Goal: Task Accomplishment & Management: Use online tool/utility

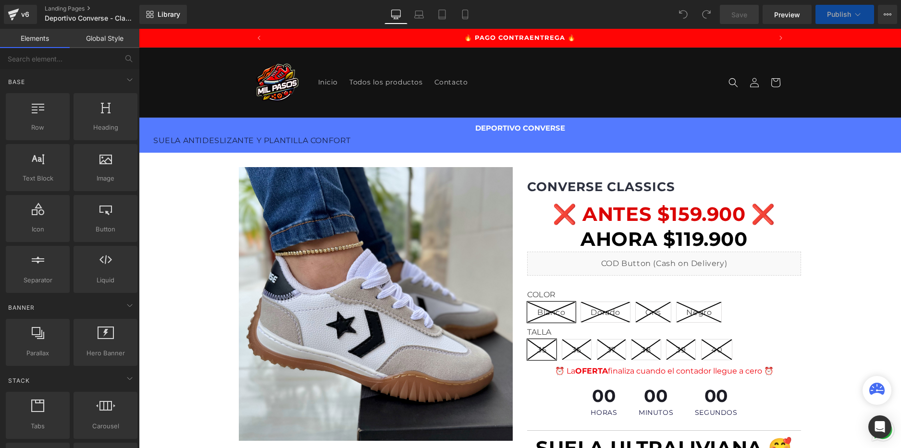
click at [468, 22] on link "Mobile" at bounding box center [464, 14] width 23 height 19
click at [467, 15] on icon at bounding box center [465, 15] width 10 height 10
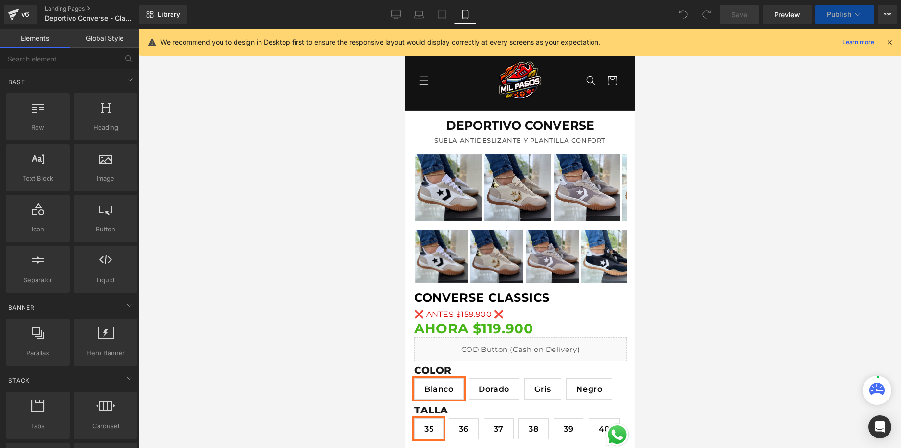
click at [465, 18] on icon at bounding box center [465, 15] width 10 height 10
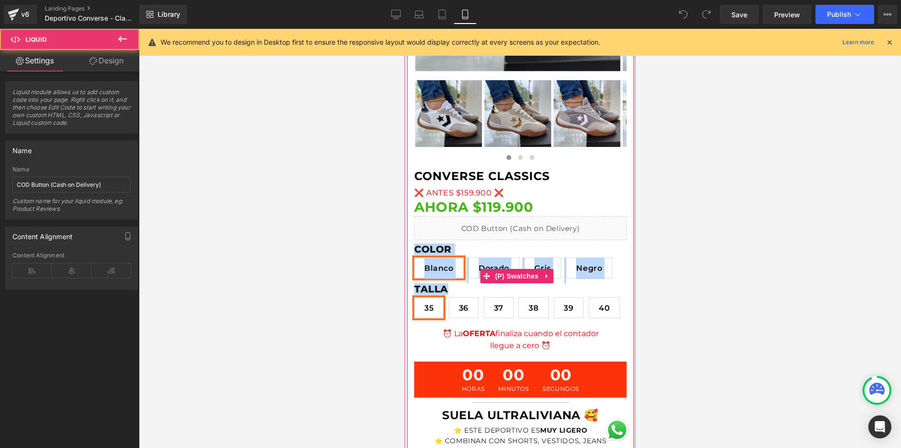
scroll to position [0, 169]
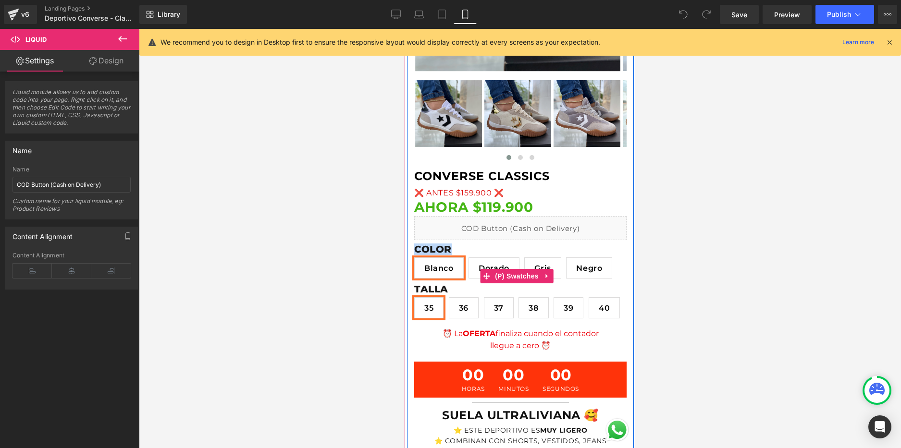
drag, startPoint x: 579, startPoint y: 220, endPoint x: 604, endPoint y: 232, distance: 28.1
click at [604, 232] on div "COLOR [PERSON_NAME] [GEOGRAPHIC_DATA] Gris Negro TALLA 35 36 37 38 39 40" at bounding box center [520, 276] width 212 height 94
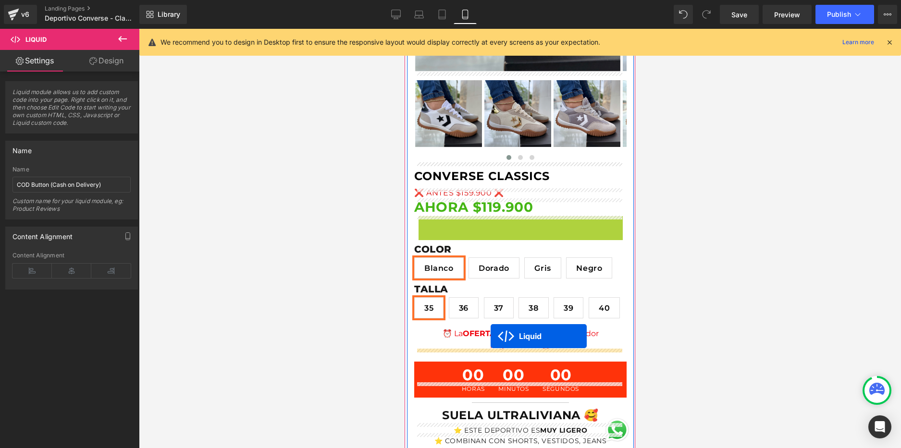
drag, startPoint x: 490, startPoint y: 220, endPoint x: 490, endPoint y: 336, distance: 116.2
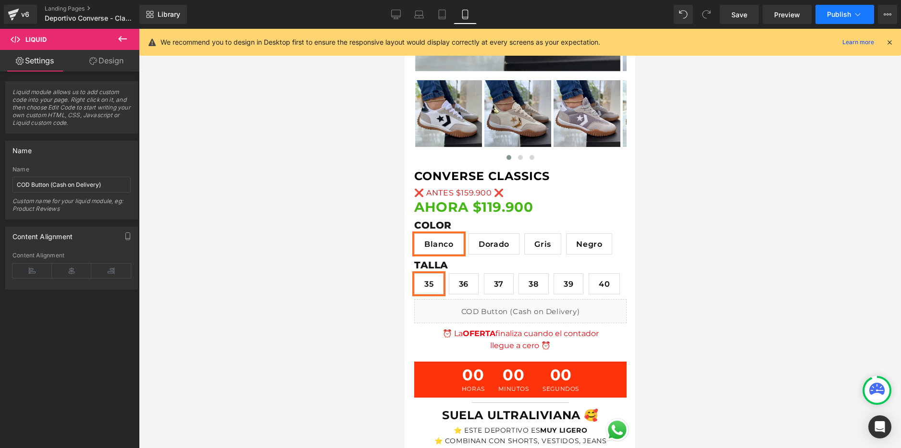
scroll to position [0, 0]
click at [832, 15] on span "Publish" at bounding box center [839, 15] width 24 height 8
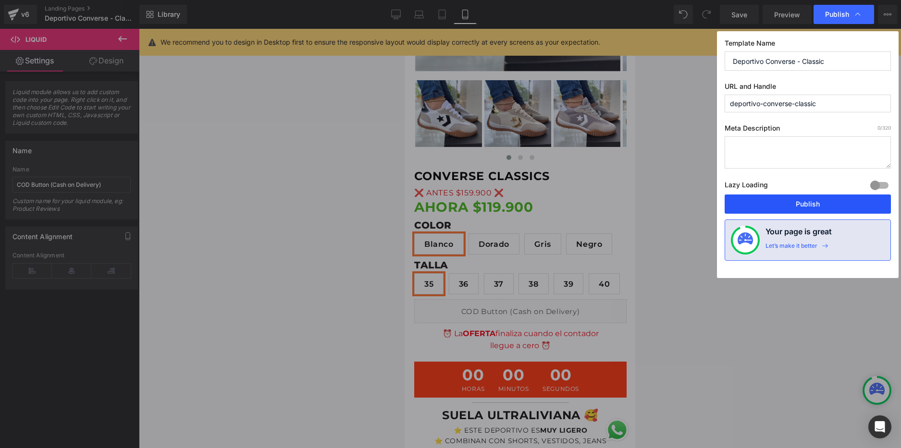
click at [780, 205] on button "Publish" at bounding box center [807, 204] width 166 height 19
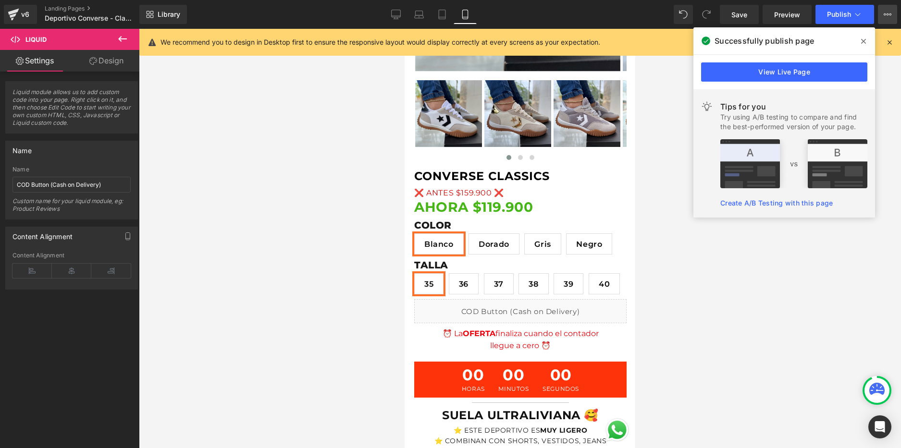
click at [888, 17] on icon at bounding box center [887, 15] width 8 height 8
click at [859, 37] on span at bounding box center [863, 41] width 15 height 15
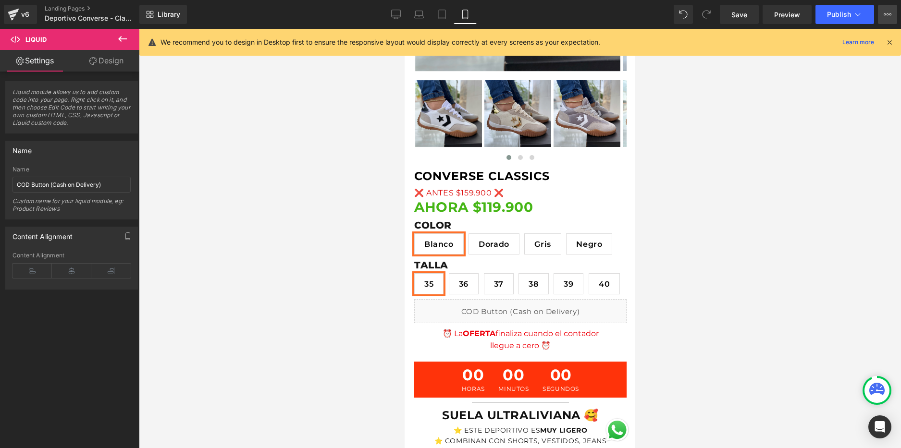
click at [880, 10] on button "View Live Page View with current Template Save Template to Library Schedule Pub…" at bounding box center [887, 14] width 19 height 19
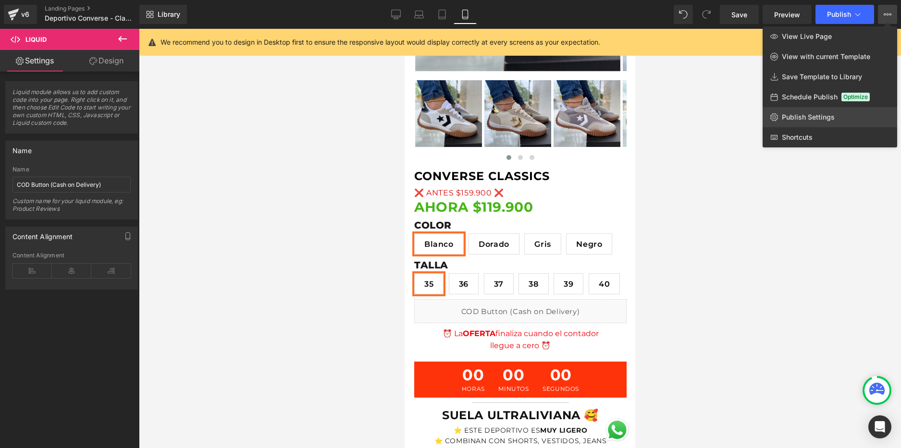
click at [812, 120] on span "Publish Settings" at bounding box center [808, 117] width 53 height 9
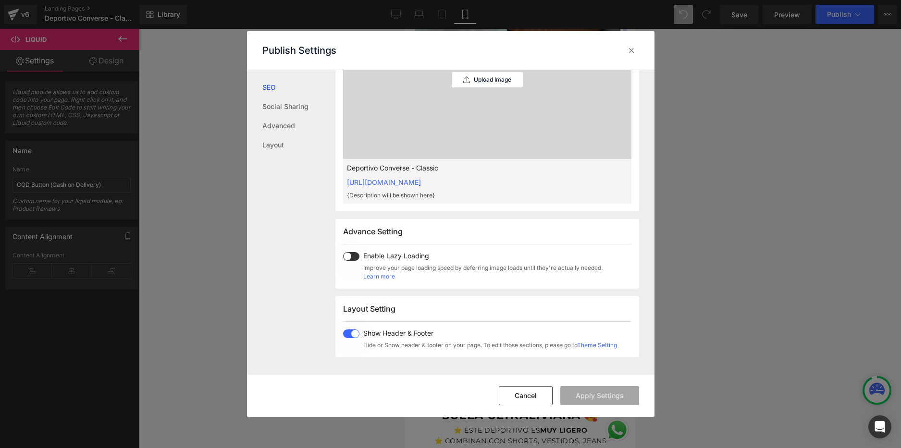
scroll to position [481, 0]
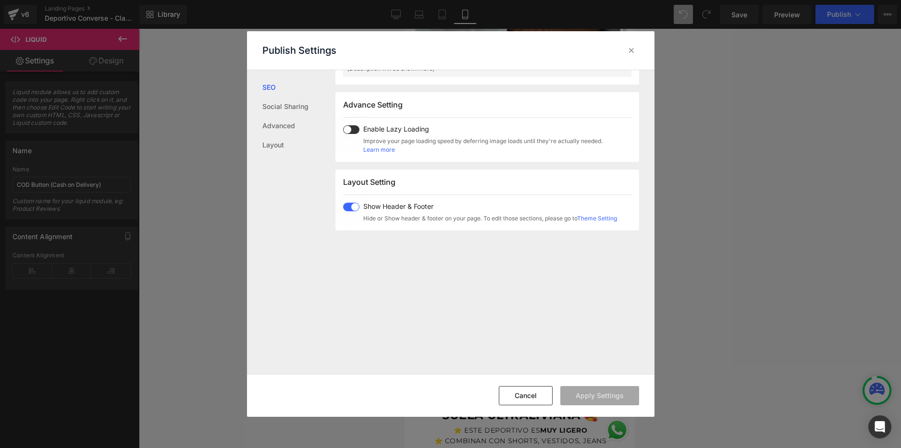
click at [339, 210] on div "Layout Setting Show Header & Footer Hide or Show header & footer on your page. …" at bounding box center [487, 200] width 304 height 61
click at [351, 209] on span at bounding box center [351, 207] width 16 height 9
click at [624, 404] on button "Apply Settings" at bounding box center [599, 395] width 79 height 19
click at [626, 53] on div at bounding box center [631, 50] width 15 height 15
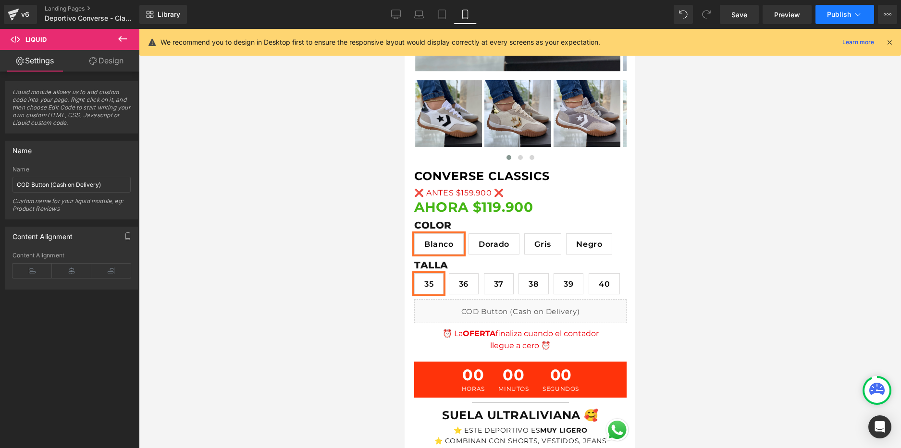
click at [847, 18] on button "Publish" at bounding box center [844, 14] width 59 height 19
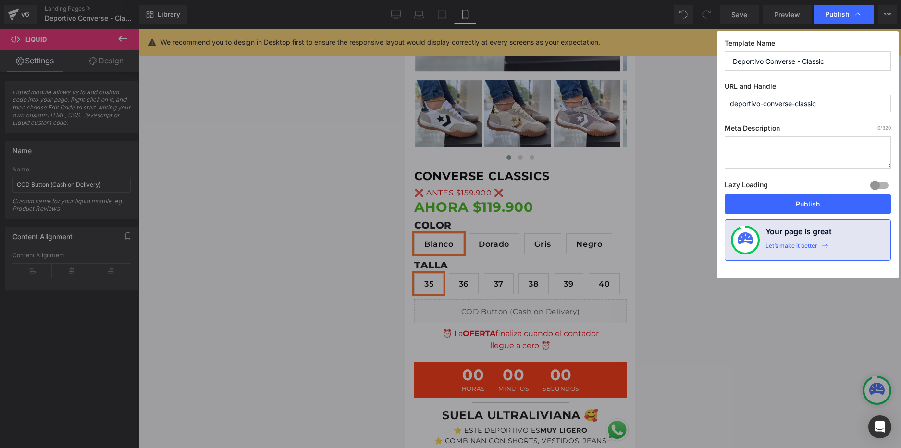
click at [844, 200] on button "Publish" at bounding box center [807, 204] width 166 height 19
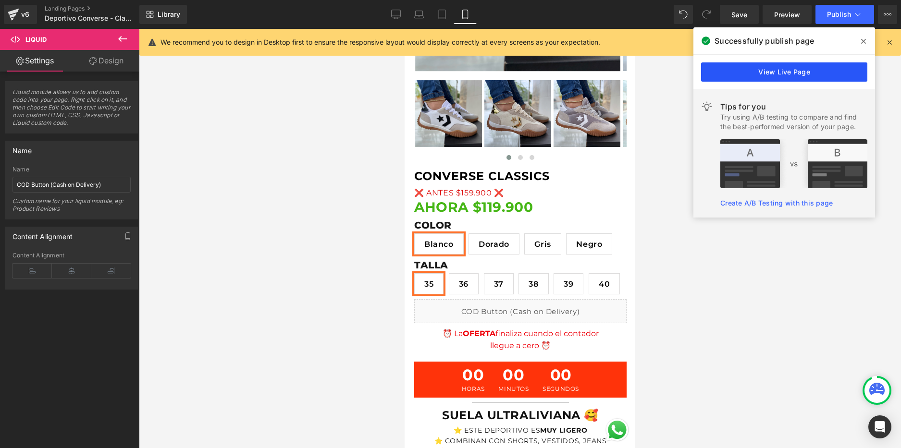
click at [839, 74] on link "View Live Page" at bounding box center [784, 71] width 166 height 19
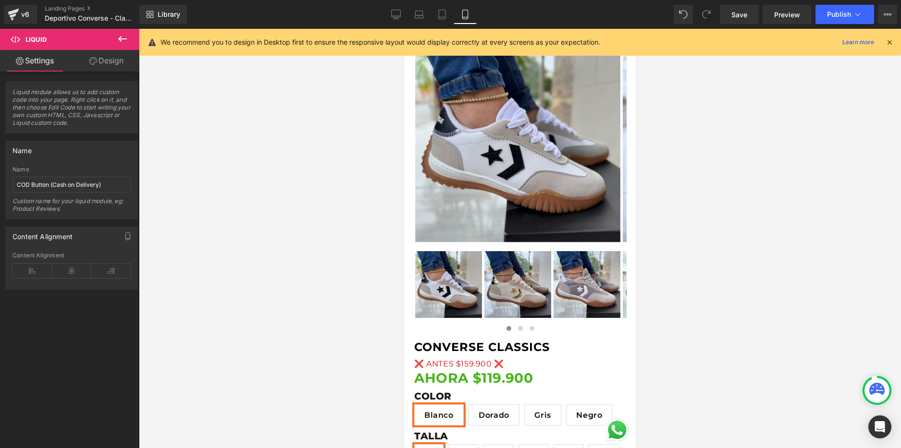
scroll to position [0, 0]
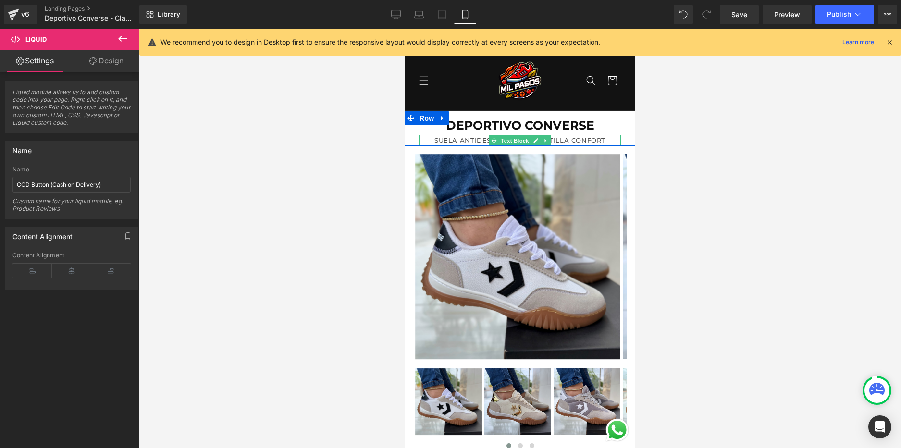
click at [549, 138] on p "SUELA ANTIDESLIZANTE Y PLANTILLA CONFORT" at bounding box center [520, 140] width 202 height 11
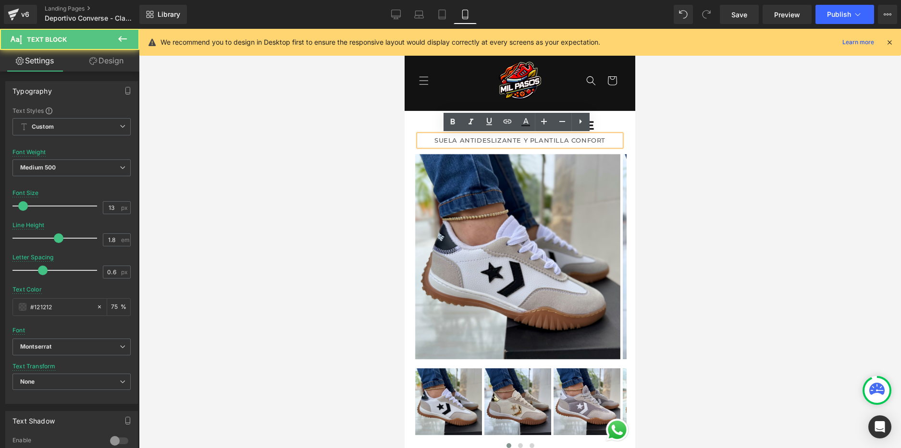
click at [552, 139] on p "SUELA ANTIDESLIZANTE Y PLANTILLA CONFORT" at bounding box center [520, 140] width 202 height 11
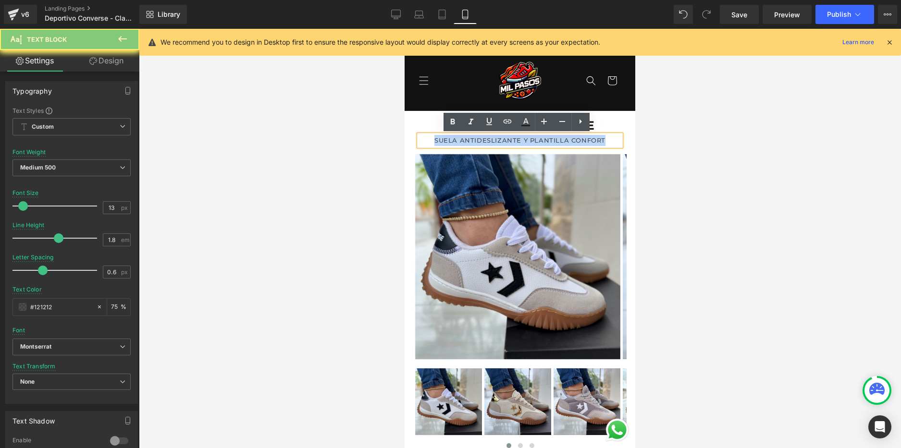
click at [552, 139] on p "SUELA ANTIDESLIZANTE Y PLANTILLA CONFORT" at bounding box center [520, 140] width 202 height 11
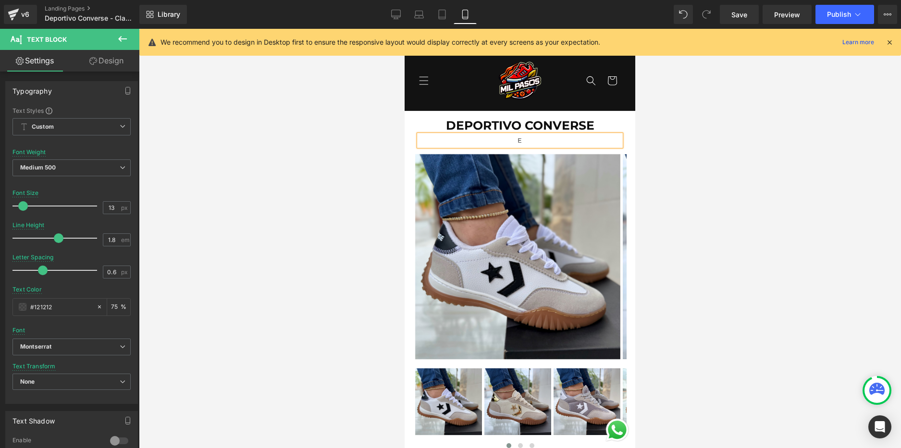
scroll to position [0, 169]
click at [833, 11] on span "Publish" at bounding box center [839, 15] width 24 height 8
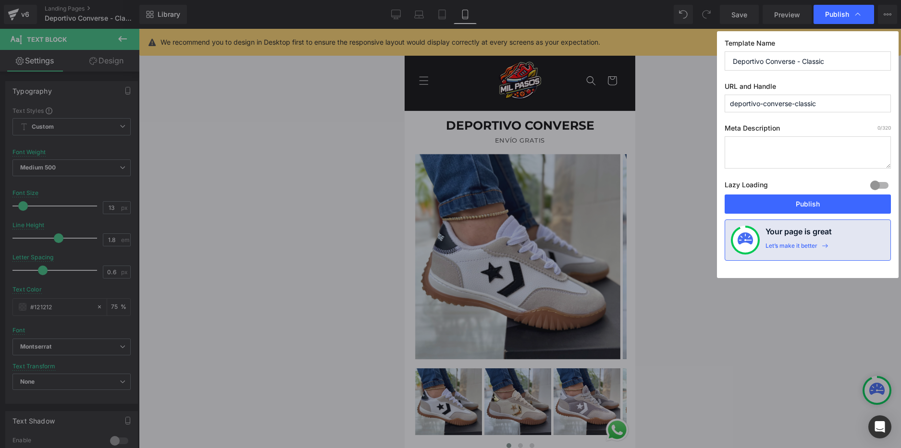
click at [805, 199] on button "Publish" at bounding box center [807, 204] width 166 height 19
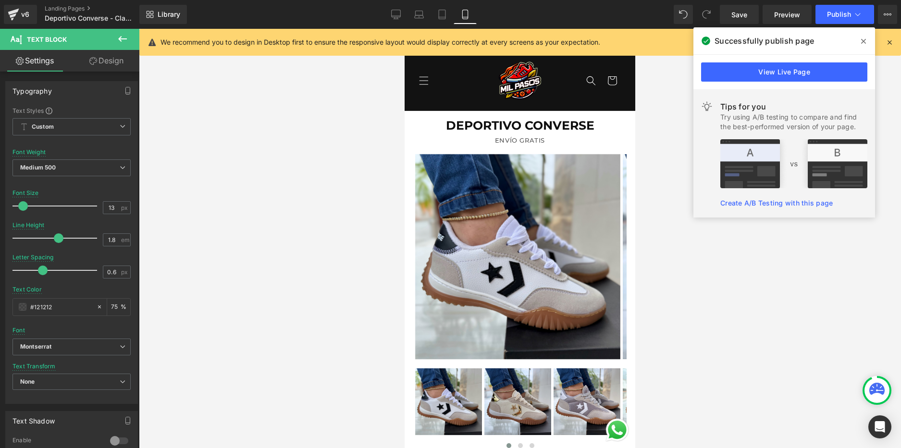
click at [859, 37] on span at bounding box center [863, 41] width 15 height 15
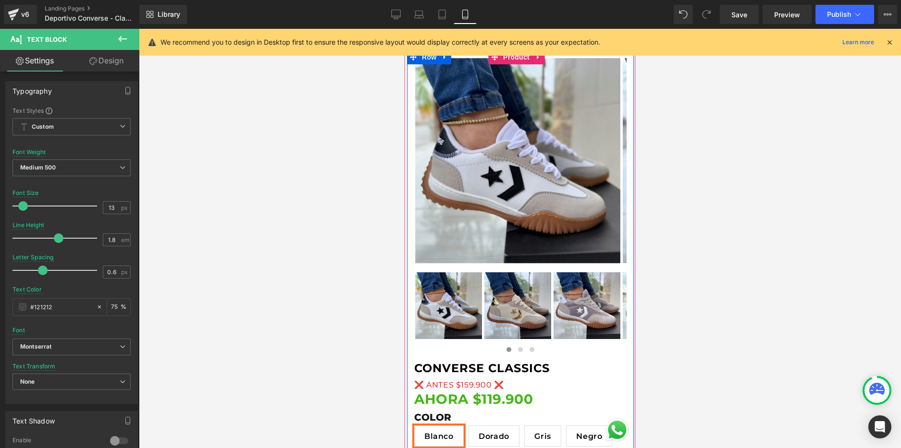
click at [537, 298] on img at bounding box center [517, 305] width 67 height 67
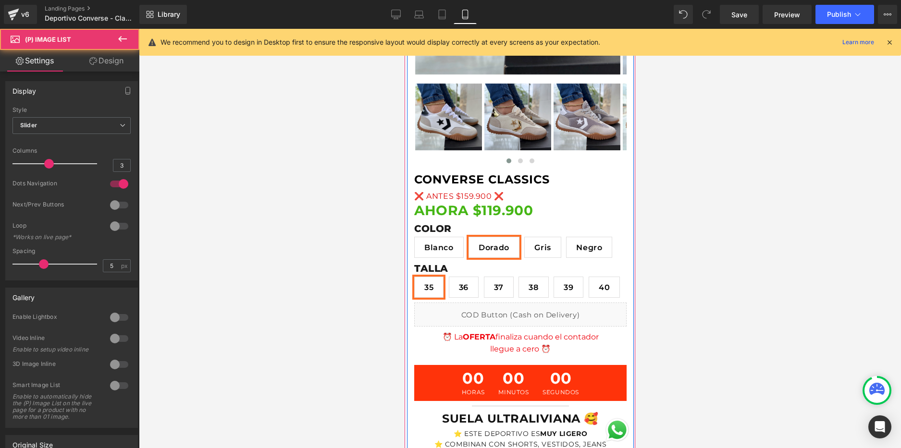
scroll to position [288, 0]
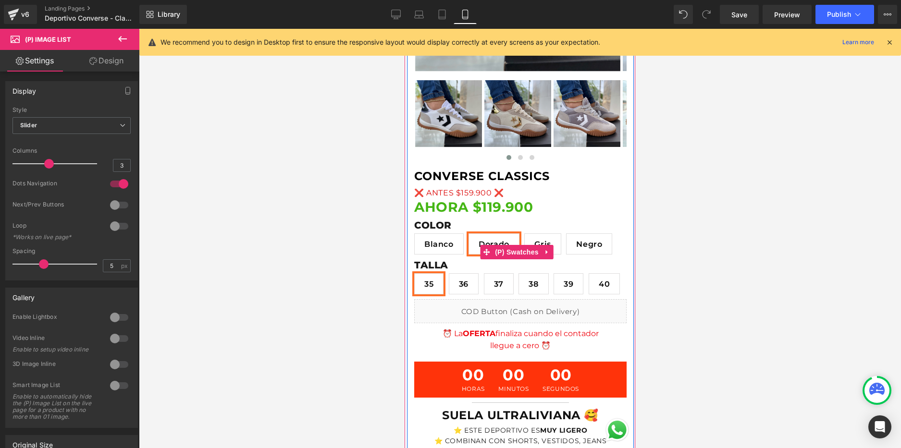
click at [541, 252] on span "Gris" at bounding box center [542, 244] width 16 height 20
click at [585, 253] on span "Negro" at bounding box center [589, 244] width 26 height 20
click at [432, 248] on span "Blanco" at bounding box center [438, 244] width 29 height 20
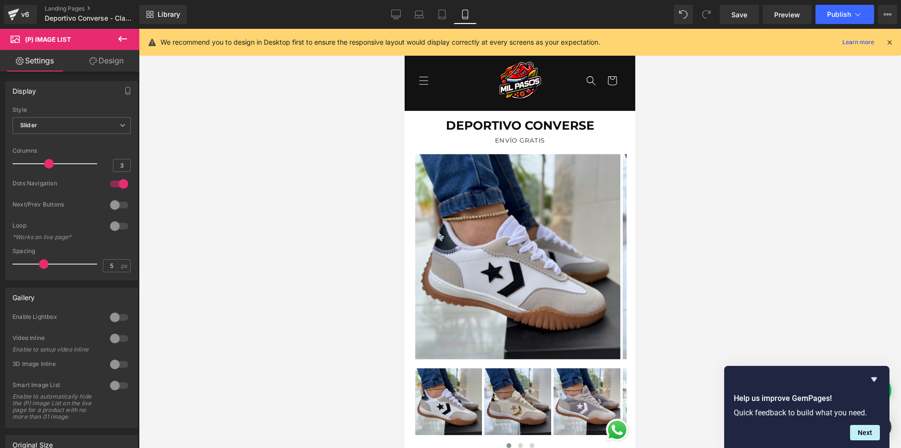
scroll to position [0, 0]
